Goal: Task Accomplishment & Management: Manage account settings

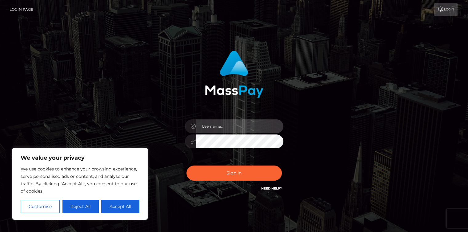
click at [253, 130] on input "text" at bounding box center [239, 127] width 87 height 14
type input "[EMAIL_ADDRESS][DOMAIN_NAME]"
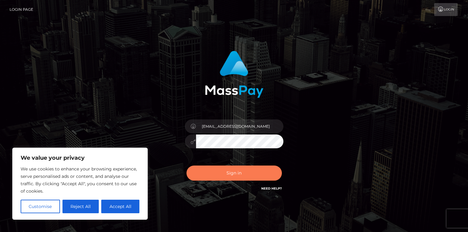
click at [245, 169] on button "Sign in" at bounding box center [234, 173] width 95 height 15
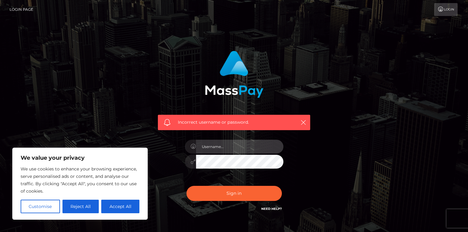
click at [240, 144] on input "text" at bounding box center [239, 147] width 87 height 14
type input "[EMAIL_ADDRESS][DOMAIN_NAME]"
click at [165, 154] on div "Incorrect username or password. [EMAIL_ADDRESS][DOMAIN_NAME]" at bounding box center [234, 131] width 162 height 171
click at [187, 186] on button "Sign in" at bounding box center [234, 193] width 95 height 15
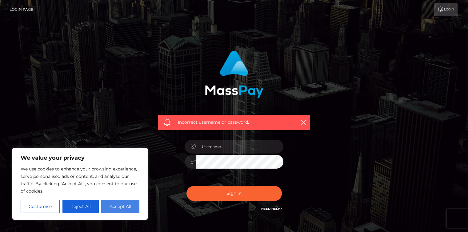
click at [110, 206] on button "Accept All" at bounding box center [120, 207] width 38 height 14
checkbox input "true"
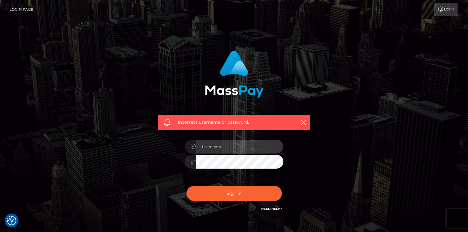
click at [217, 144] on input "text" at bounding box center [239, 147] width 87 height 14
type input "[EMAIL_ADDRESS][DOMAIN_NAME]"
click at [172, 158] on div "Incorrect username or password. litconsultinghtx@gmail.com" at bounding box center [234, 131] width 162 height 171
click at [187, 186] on button "Sign in" at bounding box center [234, 193] width 95 height 15
click at [221, 141] on input "text" at bounding box center [239, 147] width 87 height 14
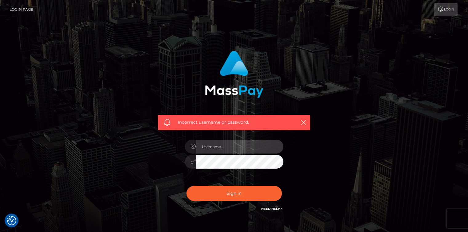
type input "l"
type input "[EMAIL_ADDRESS][DOMAIN_NAME]"
click at [192, 166] on div at bounding box center [190, 162] width 11 height 14
click at [268, 209] on link "Need Help?" at bounding box center [272, 209] width 21 height 4
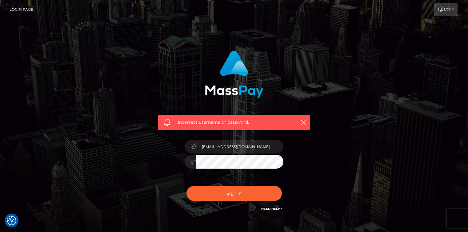
scroll to position [37, 0]
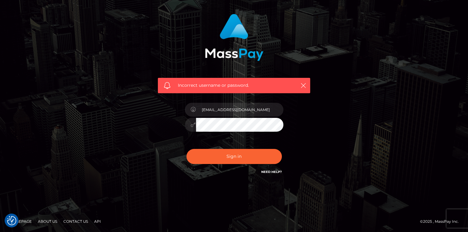
click at [270, 172] on link "Need Help?" at bounding box center [272, 172] width 21 height 4
click at [158, 116] on div "Incorrect username or password. litconsultinghtx@gmail.com" at bounding box center [234, 94] width 162 height 171
click at [187, 149] on button "Sign in" at bounding box center [234, 156] width 95 height 15
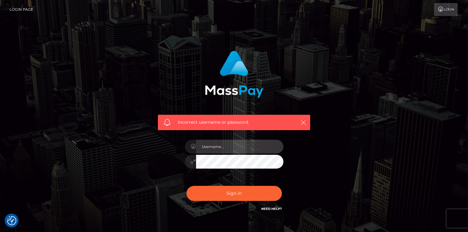
click at [218, 144] on input "text" at bounding box center [239, 147] width 87 height 14
type input "[EMAIL_ADDRESS][DOMAIN_NAME]"
click at [110, 148] on div "Incorrect username or password. [EMAIL_ADDRESS][DOMAIN_NAME]" at bounding box center [234, 134] width 351 height 177
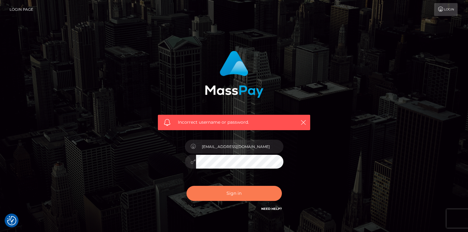
click at [216, 195] on button "Sign in" at bounding box center [234, 193] width 95 height 15
